Goal: Communication & Community: Answer question/provide support

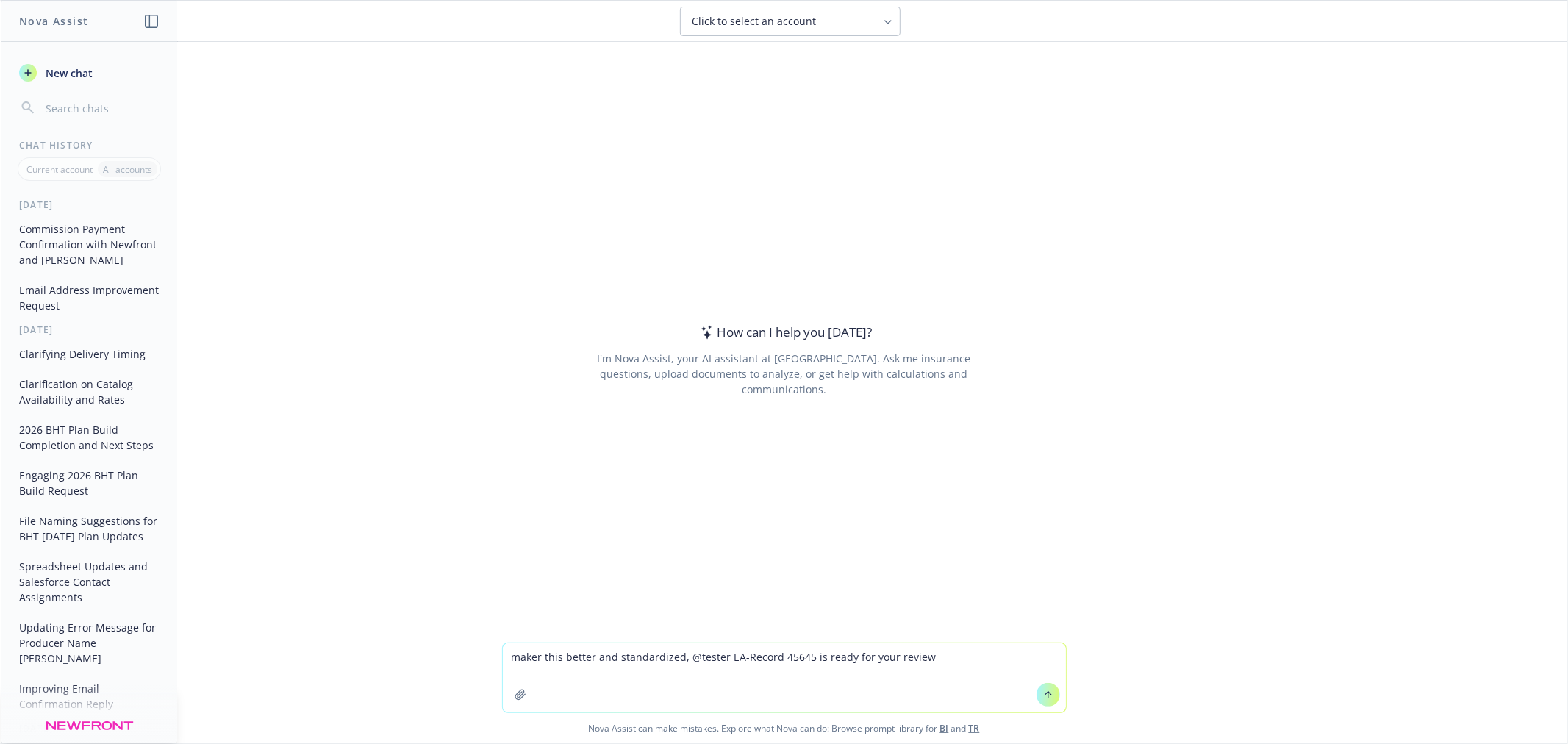
type textarea "maker this better and standardized, @tester EA-Record 45645 is ready for your r…"
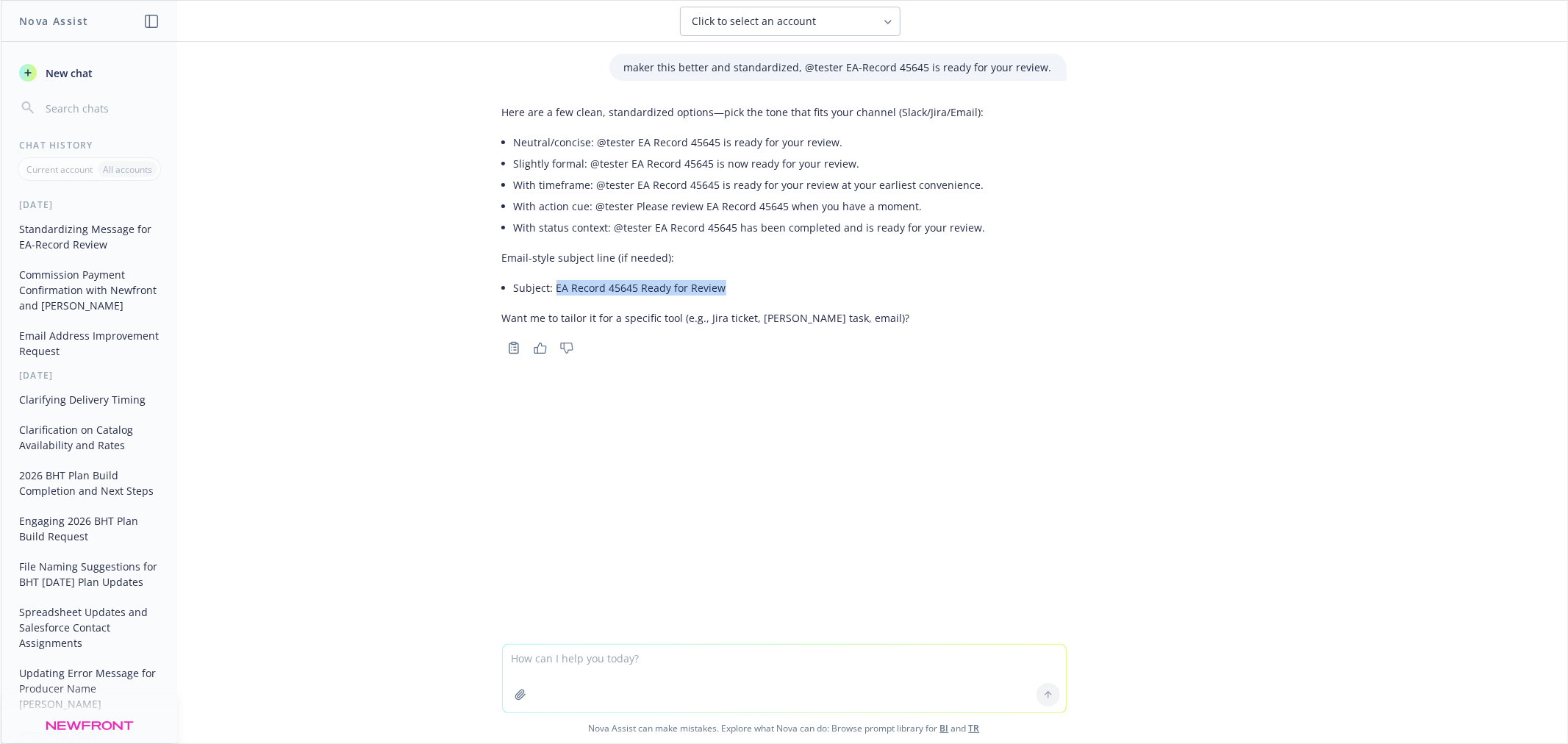
drag, startPoint x: 716, startPoint y: 288, endPoint x: 549, endPoint y: 292, distance: 167.0
click at [549, 292] on li "Subject: EA Record 45645 Ready for Review" at bounding box center [749, 287] width 472 height 21
copy li "EA Record 45645 Ready for Review"
